Goal: Check status

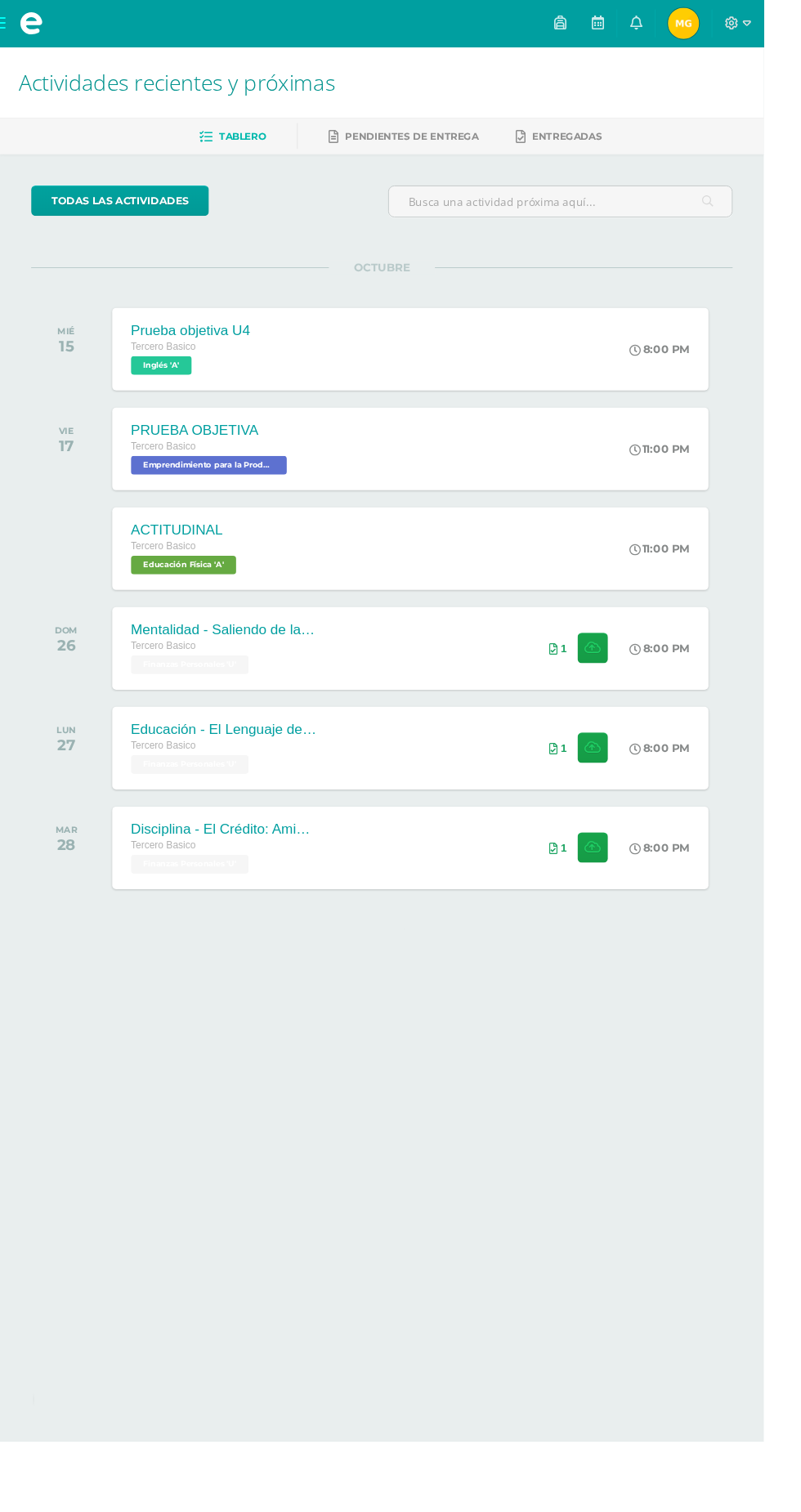
click at [776, 24] on icon at bounding box center [768, 25] width 15 height 15
click at [737, 24] on span "[PERSON_NAME] Mi Perfil" at bounding box center [717, 24] width 40 height 32
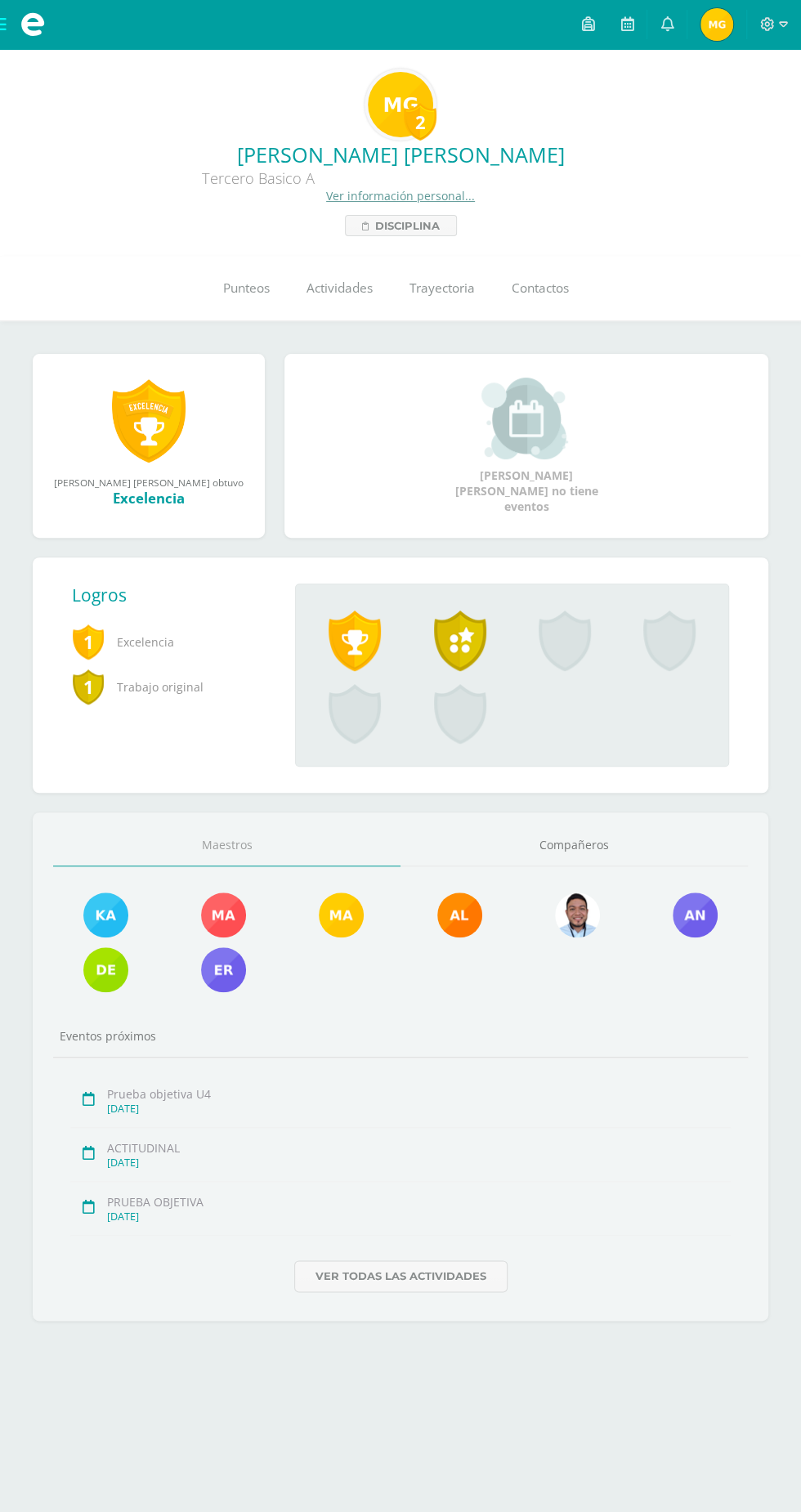
click at [235, 298] on link "Punteos" at bounding box center [246, 288] width 83 height 65
